Goal: Download file/media

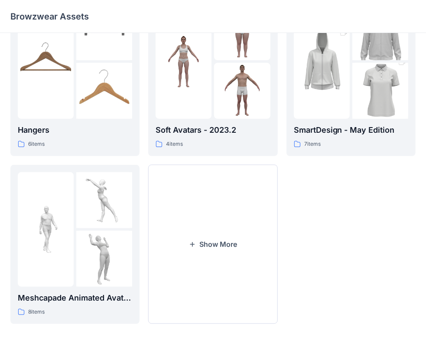
scroll to position [215, 0]
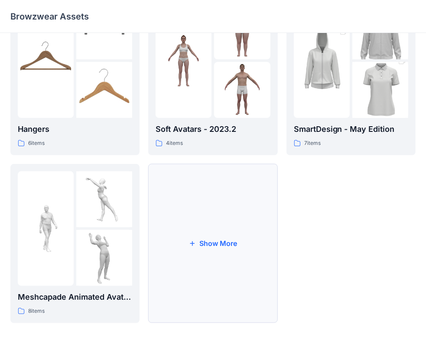
click at [226, 242] on button "Show More" at bounding box center [212, 243] width 129 height 159
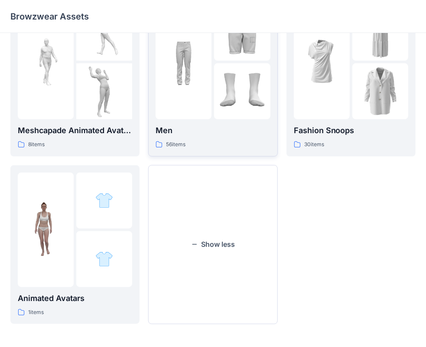
scroll to position [383, 0]
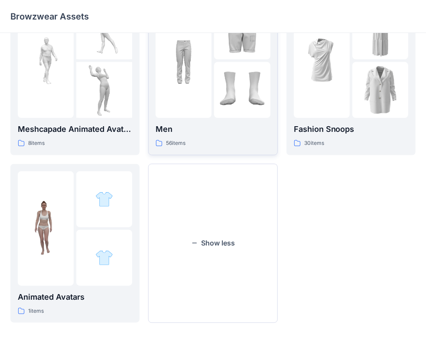
click at [235, 241] on button "Show less" at bounding box center [212, 243] width 129 height 159
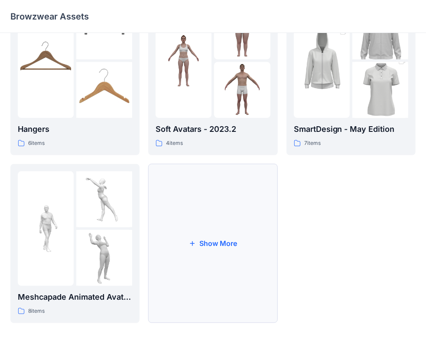
click at [234, 247] on button "Show More" at bounding box center [212, 243] width 129 height 159
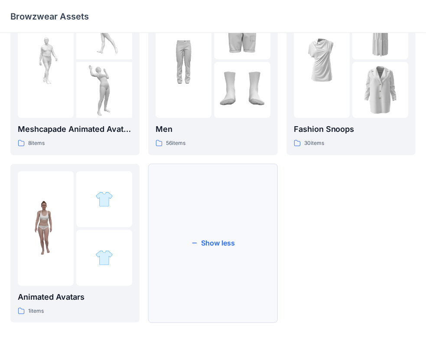
click at [235, 246] on button "Show less" at bounding box center [212, 243] width 129 height 159
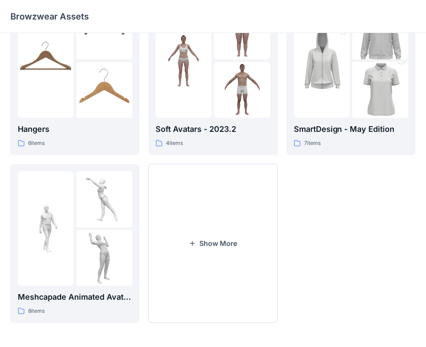
click at [235, 246] on button "Show More" at bounding box center [212, 243] width 129 height 159
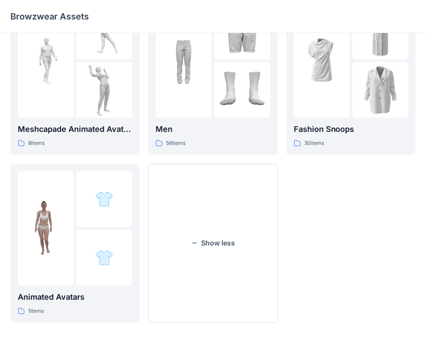
click at [235, 246] on button "Show less" at bounding box center [212, 243] width 129 height 159
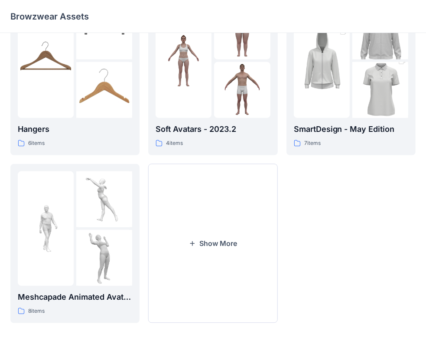
click at [236, 246] on button "Show More" at bounding box center [212, 243] width 129 height 159
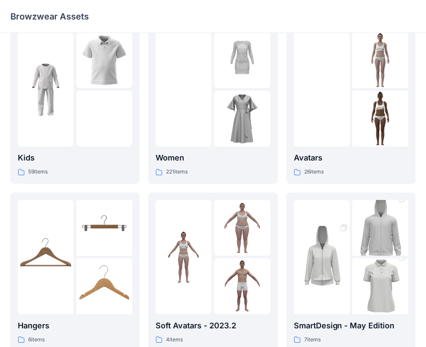
scroll to position [0, 0]
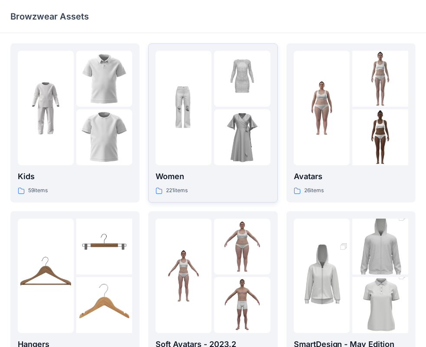
click at [222, 99] on img at bounding box center [242, 79] width 56 height 56
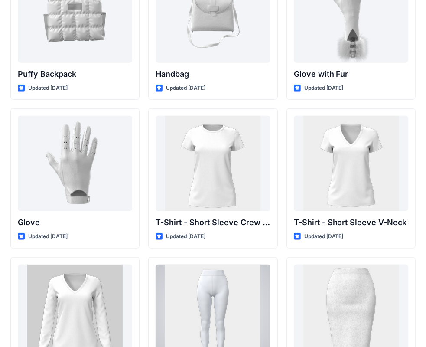
scroll to position [6760, 0]
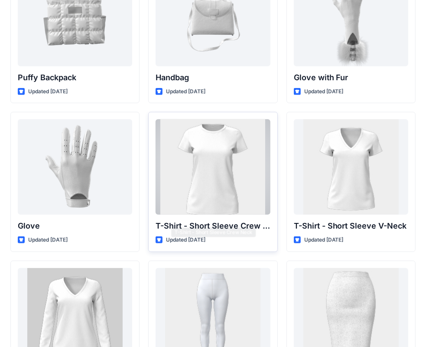
click at [225, 188] on div at bounding box center [213, 166] width 114 height 95
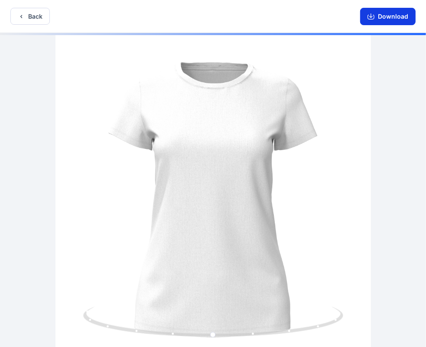
click at [395, 18] on button "Download" at bounding box center [387, 16] width 55 height 17
